Goal: Task Accomplishment & Management: Complete application form

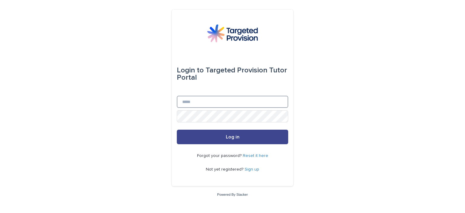
type input "**********"
click at [238, 138] on span "Log in" at bounding box center [233, 136] width 14 height 5
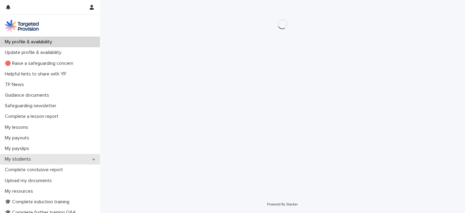
click at [92, 160] on icon at bounding box center [93, 159] width 3 height 4
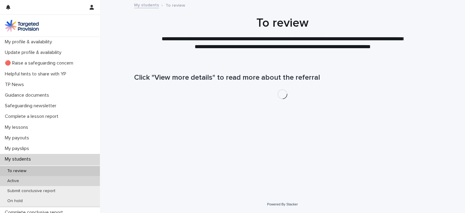
click at [12, 179] on p "Active" at bounding box center [12, 180] width 21 height 5
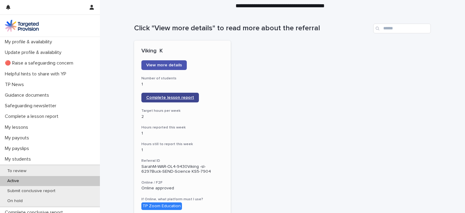
scroll to position [50, 0]
click at [175, 96] on span "Complete lesson report" at bounding box center [170, 97] width 48 height 4
